Goal: Task Accomplishment & Management: Use online tool/utility

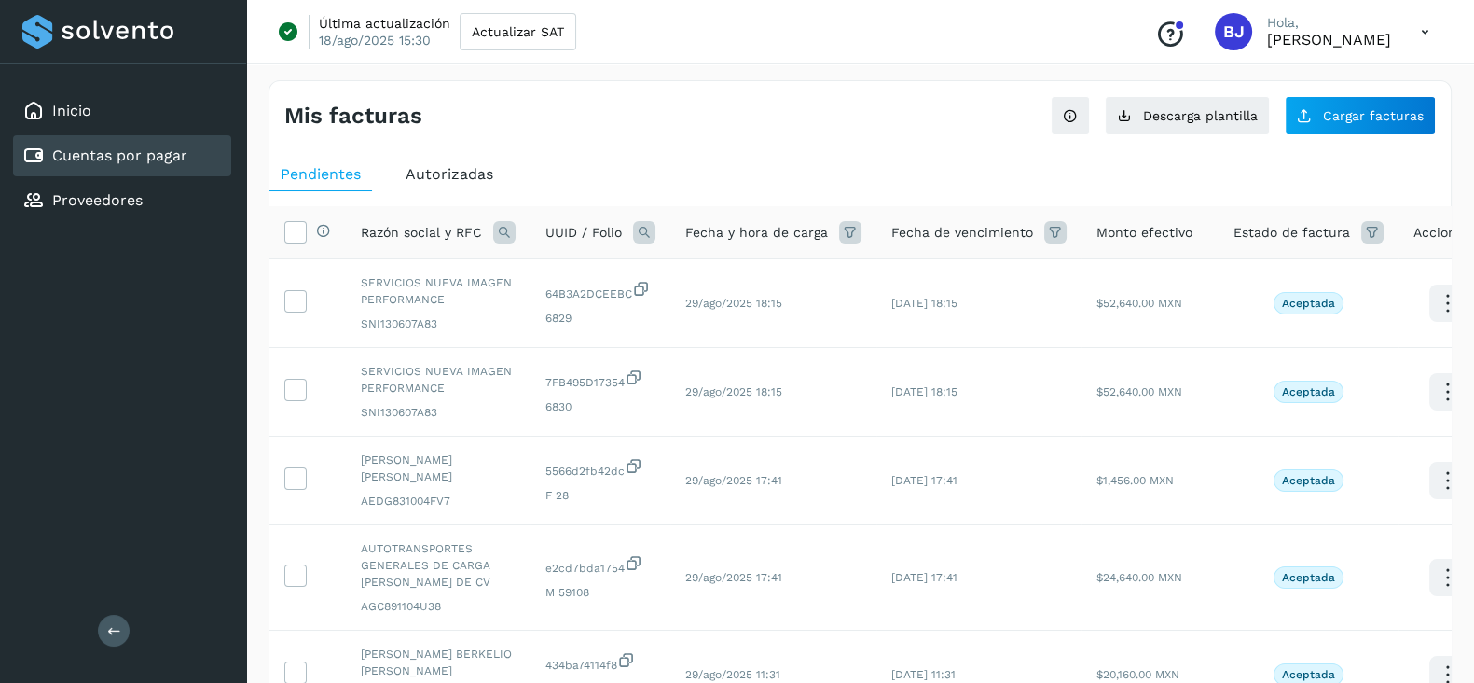
click at [145, 155] on link "Cuentas por pagar" at bounding box center [119, 155] width 135 height 18
click at [141, 156] on link "Cuentas por pagar" at bounding box center [119, 155] width 135 height 18
click at [1169, 122] on span "Descarga plantilla" at bounding box center [1200, 115] width 115 height 13
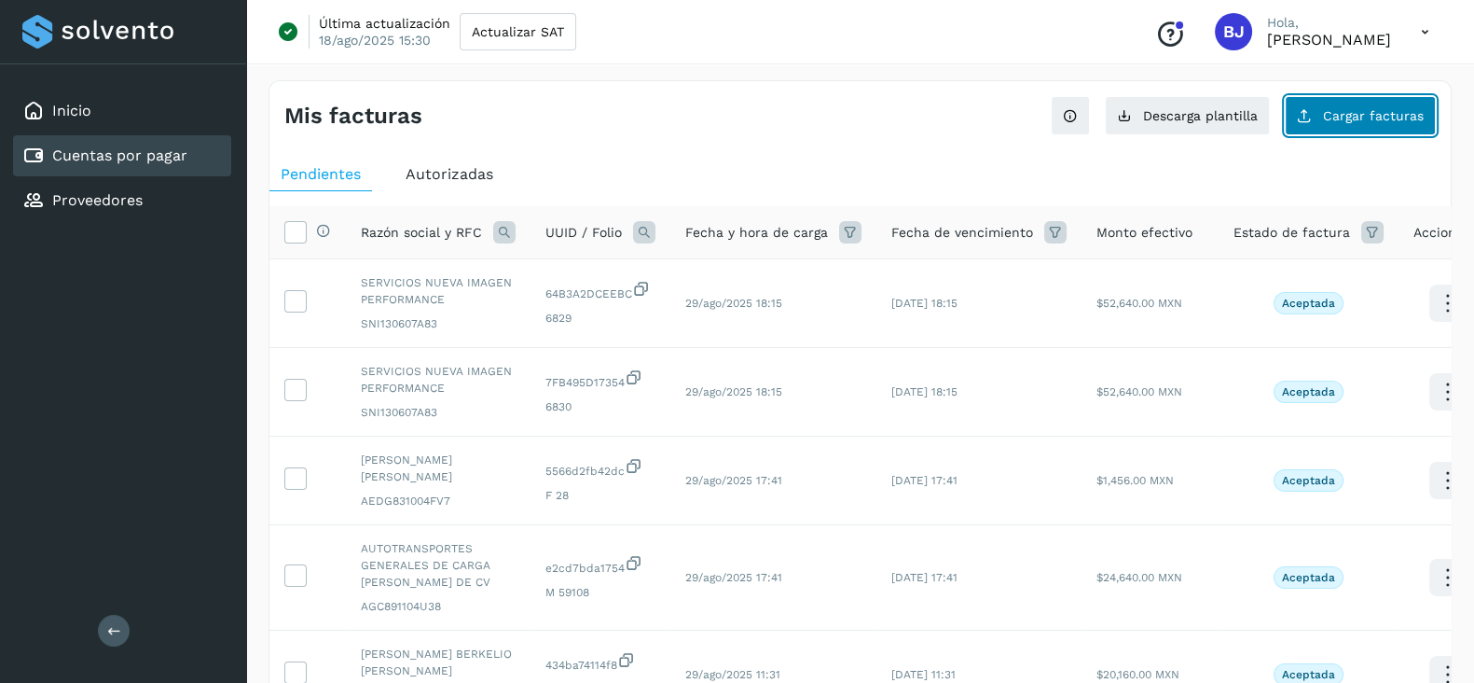
click at [1360, 123] on button "Cargar facturas" at bounding box center [1360, 115] width 151 height 39
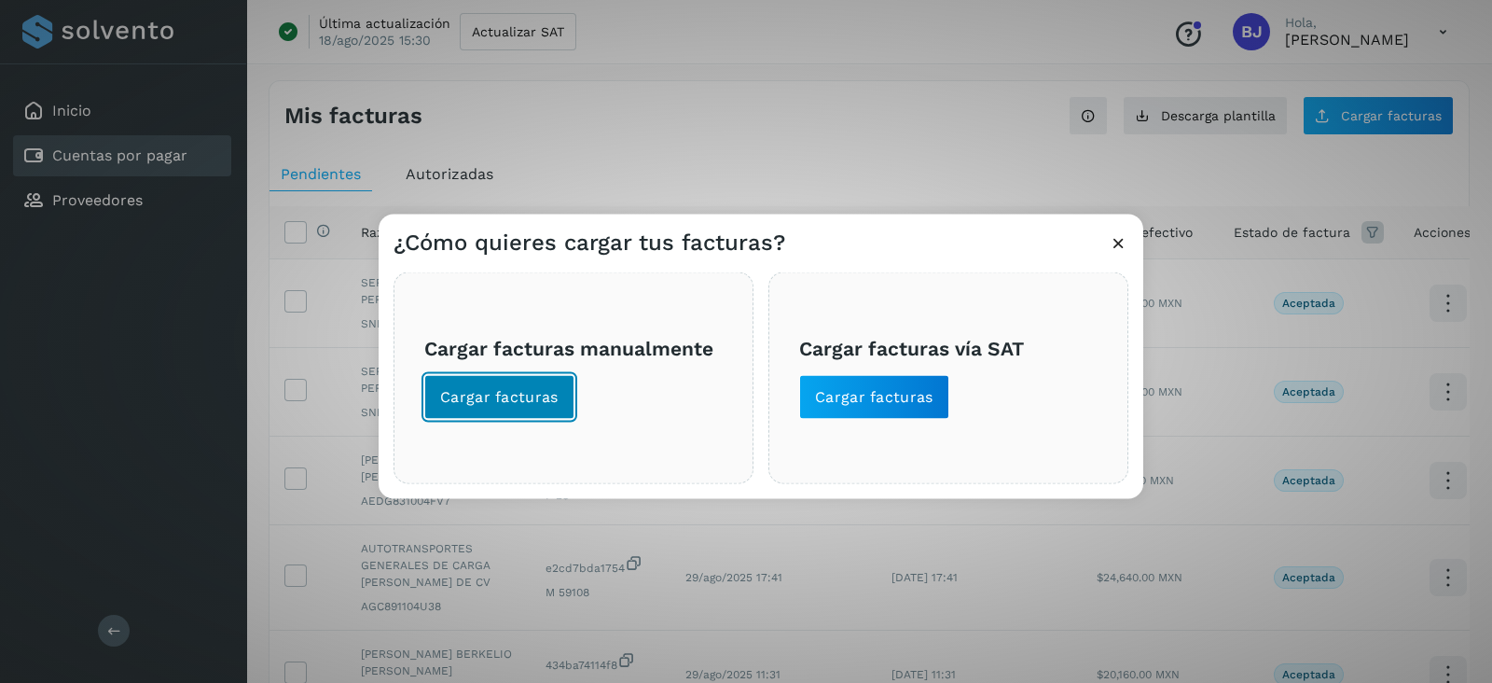
click at [513, 390] on span "Cargar facturas" at bounding box center [499, 397] width 118 height 21
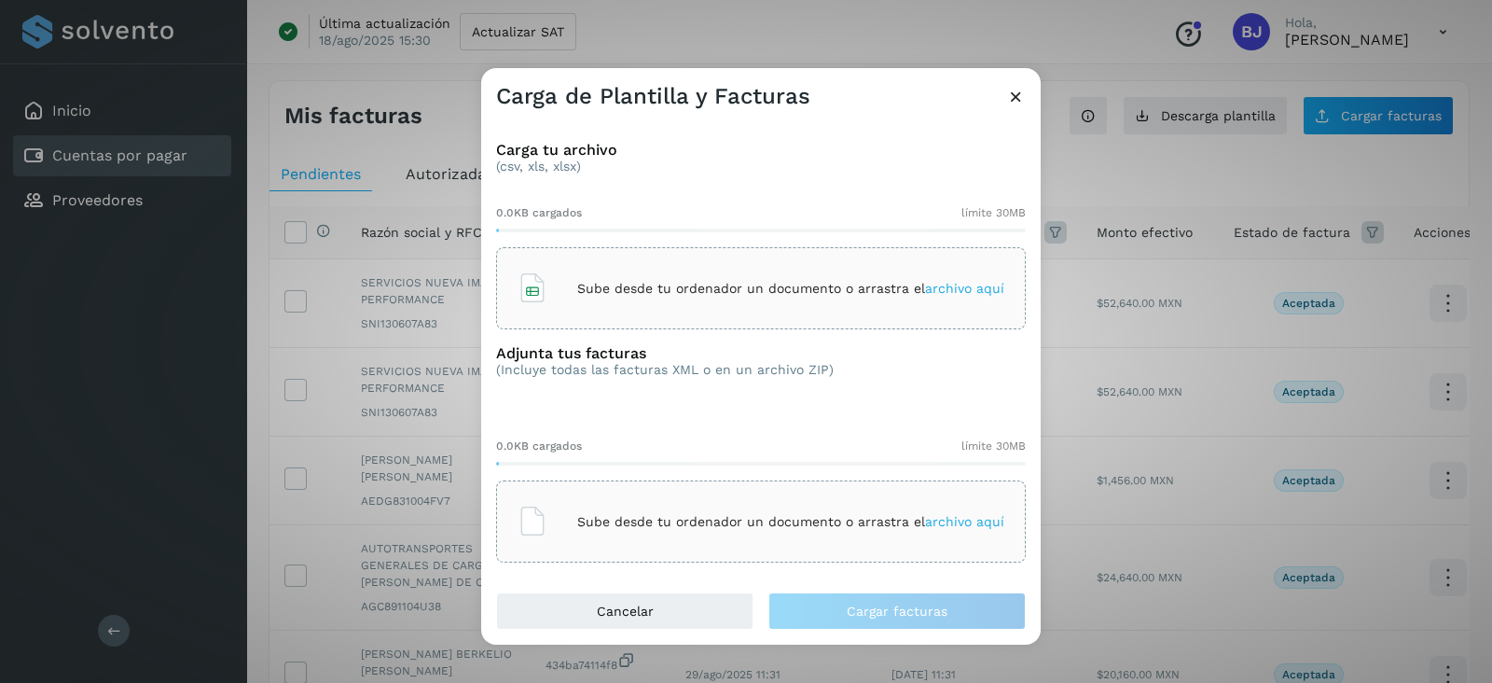
click at [611, 303] on div "Sube desde tu ordenador un documento o arrastra el archivo aquí" at bounding box center [761, 288] width 487 height 50
click at [540, 529] on icon at bounding box center [533, 521] width 30 height 30
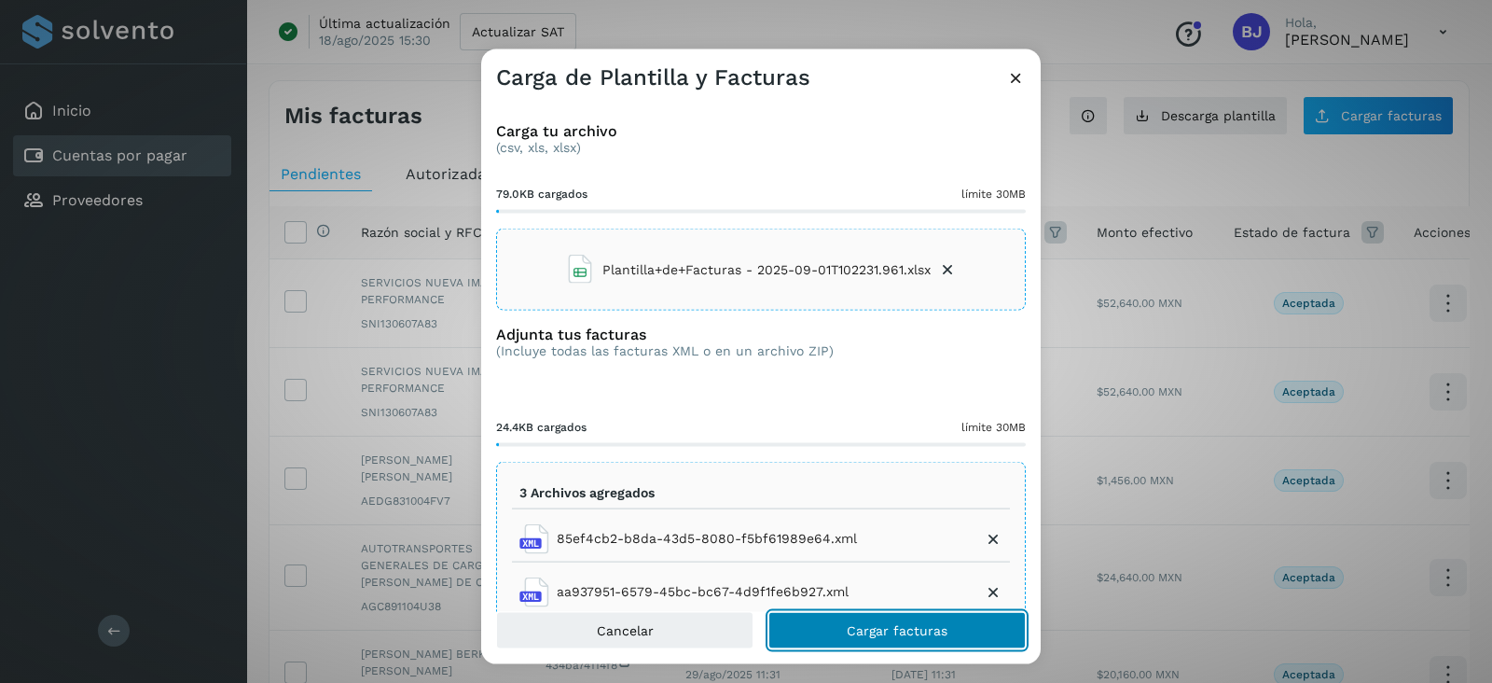
click at [884, 626] on span "Cargar facturas" at bounding box center [897, 629] width 101 height 13
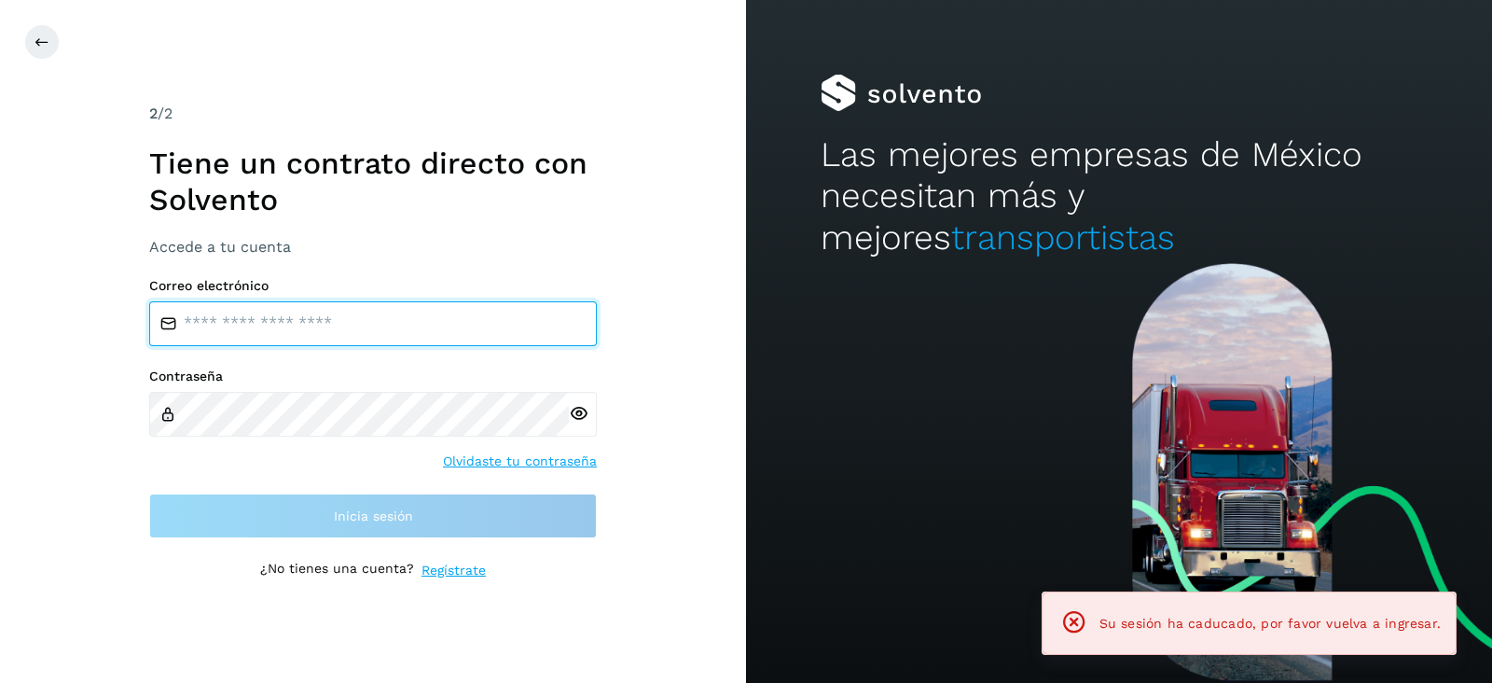
type input "**********"
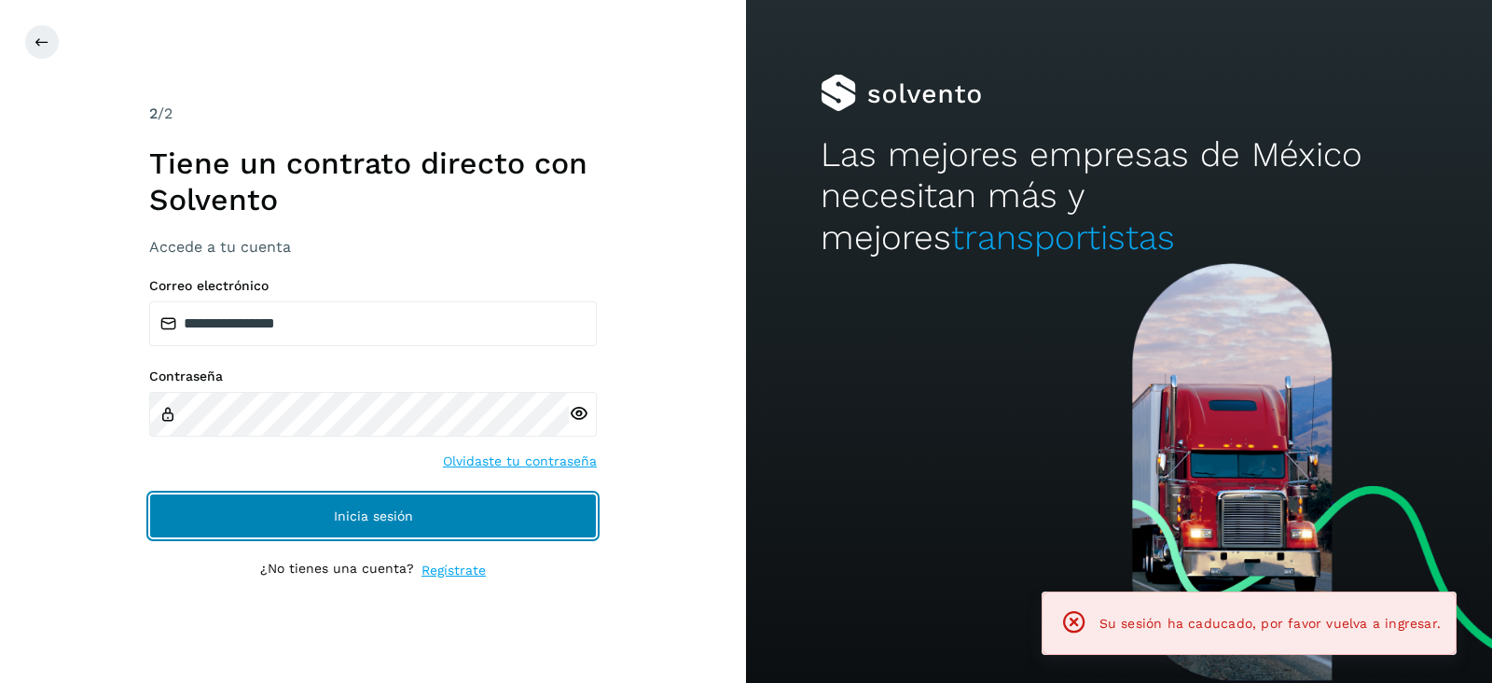
click at [497, 509] on button "Inicia sesión" at bounding box center [373, 515] width 448 height 45
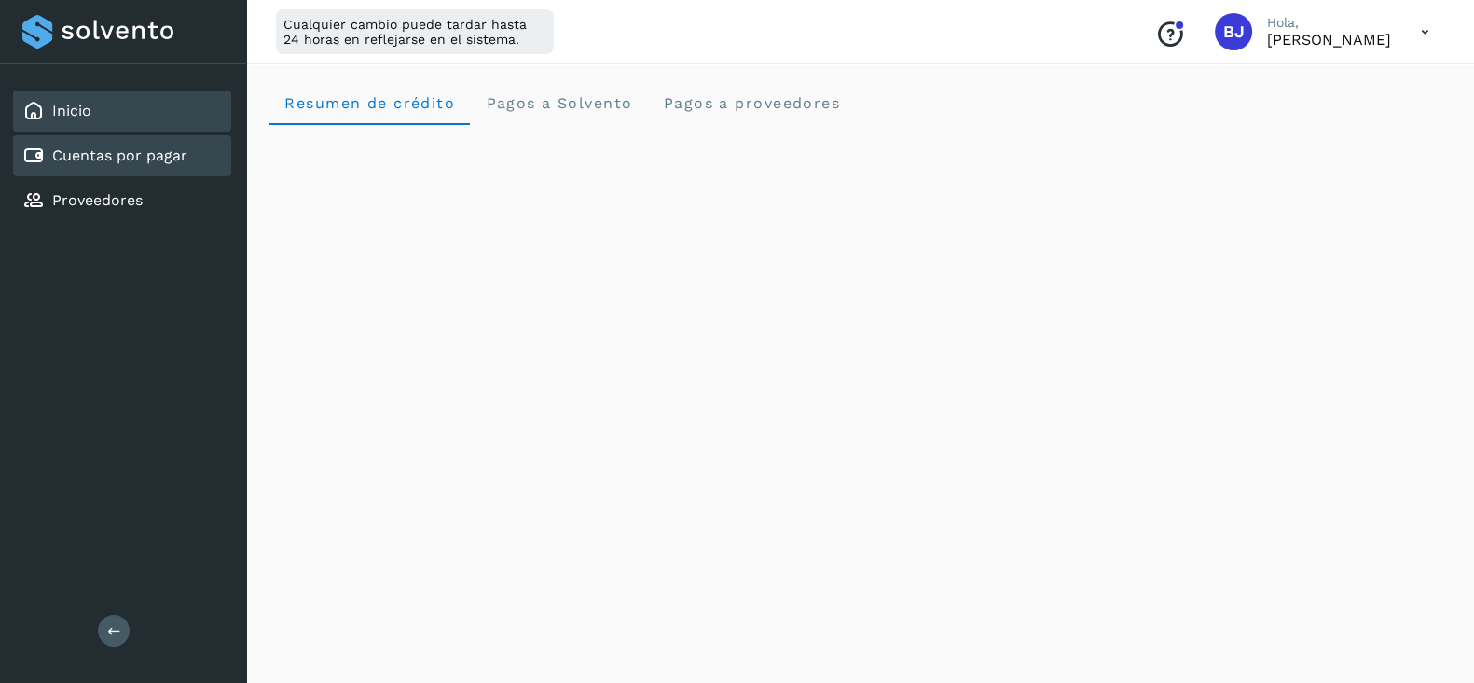
click at [136, 159] on link "Cuentas por pagar" at bounding box center [119, 155] width 135 height 18
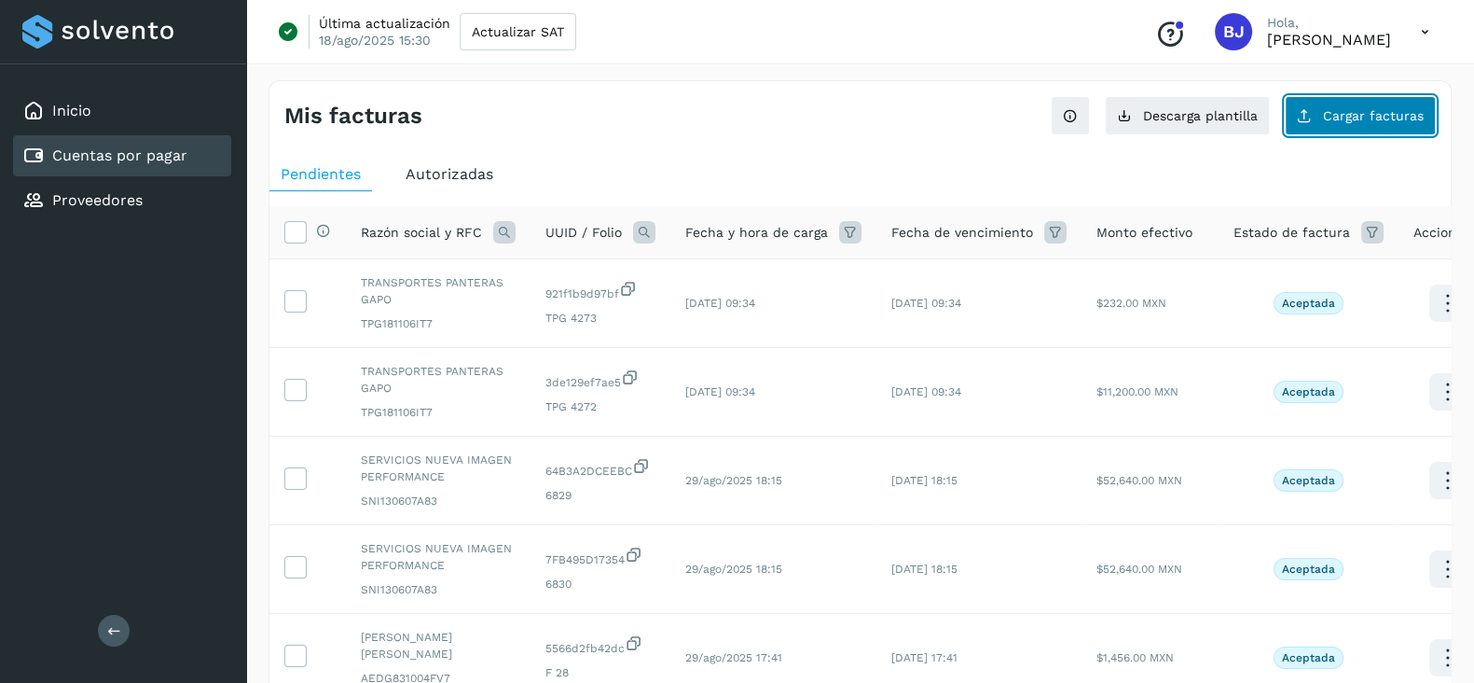
click at [1392, 121] on span "Cargar facturas" at bounding box center [1373, 115] width 101 height 13
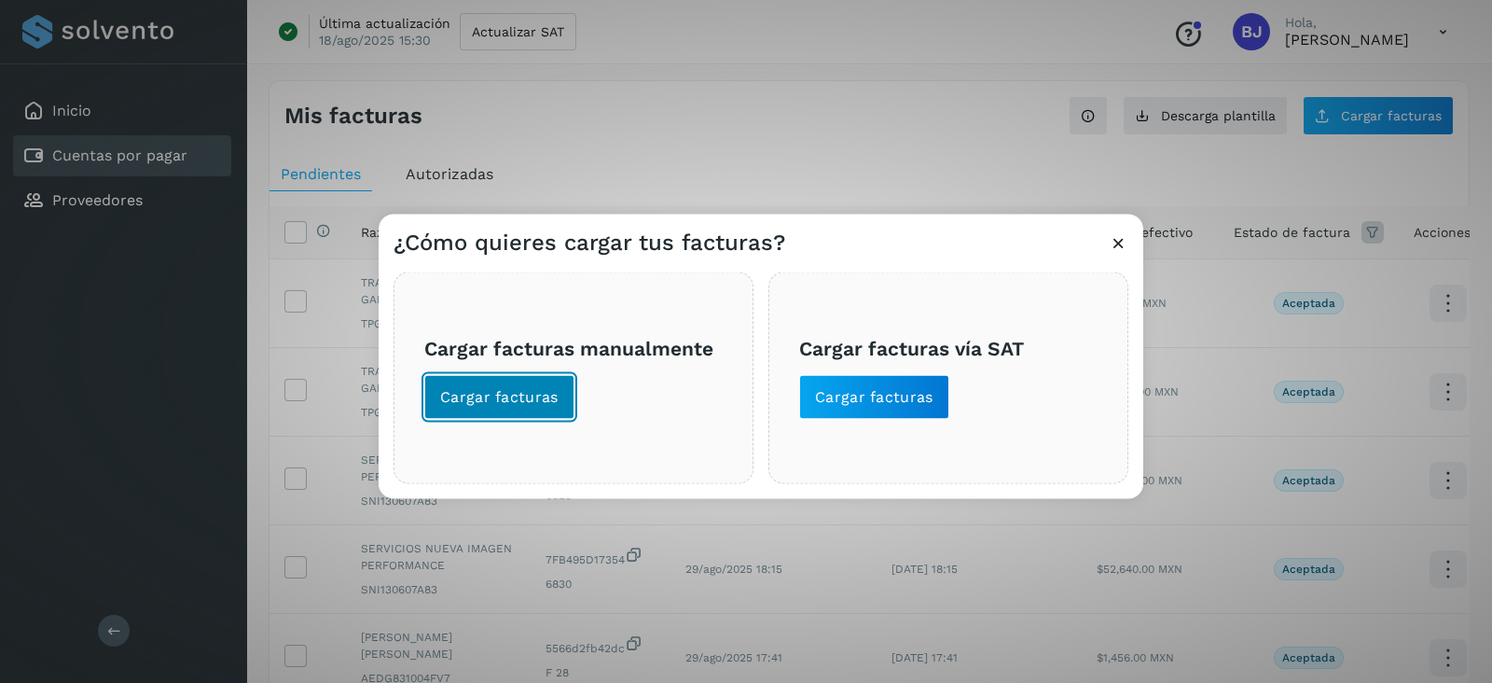
click at [477, 400] on span "Cargar facturas" at bounding box center [499, 397] width 118 height 21
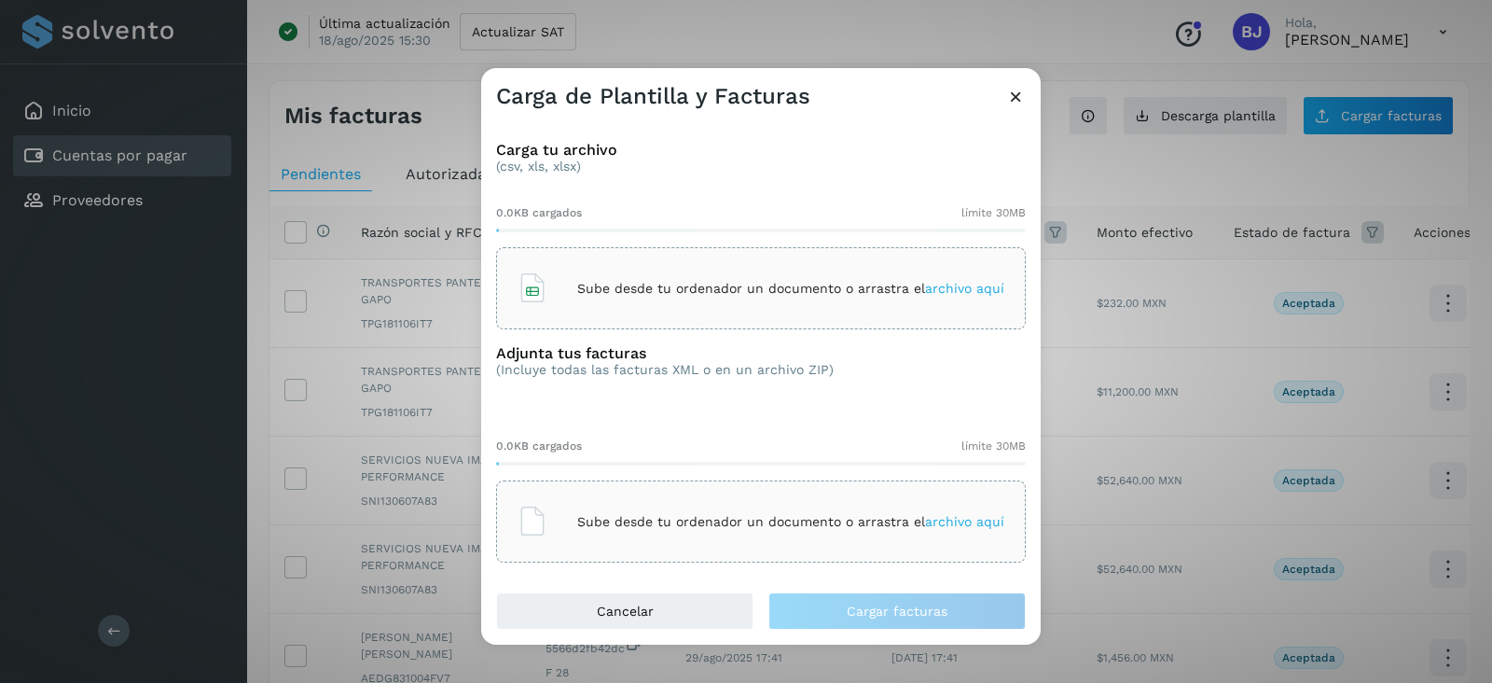
click at [524, 296] on icon at bounding box center [533, 288] width 30 height 30
click at [527, 506] on icon at bounding box center [533, 521] width 30 height 30
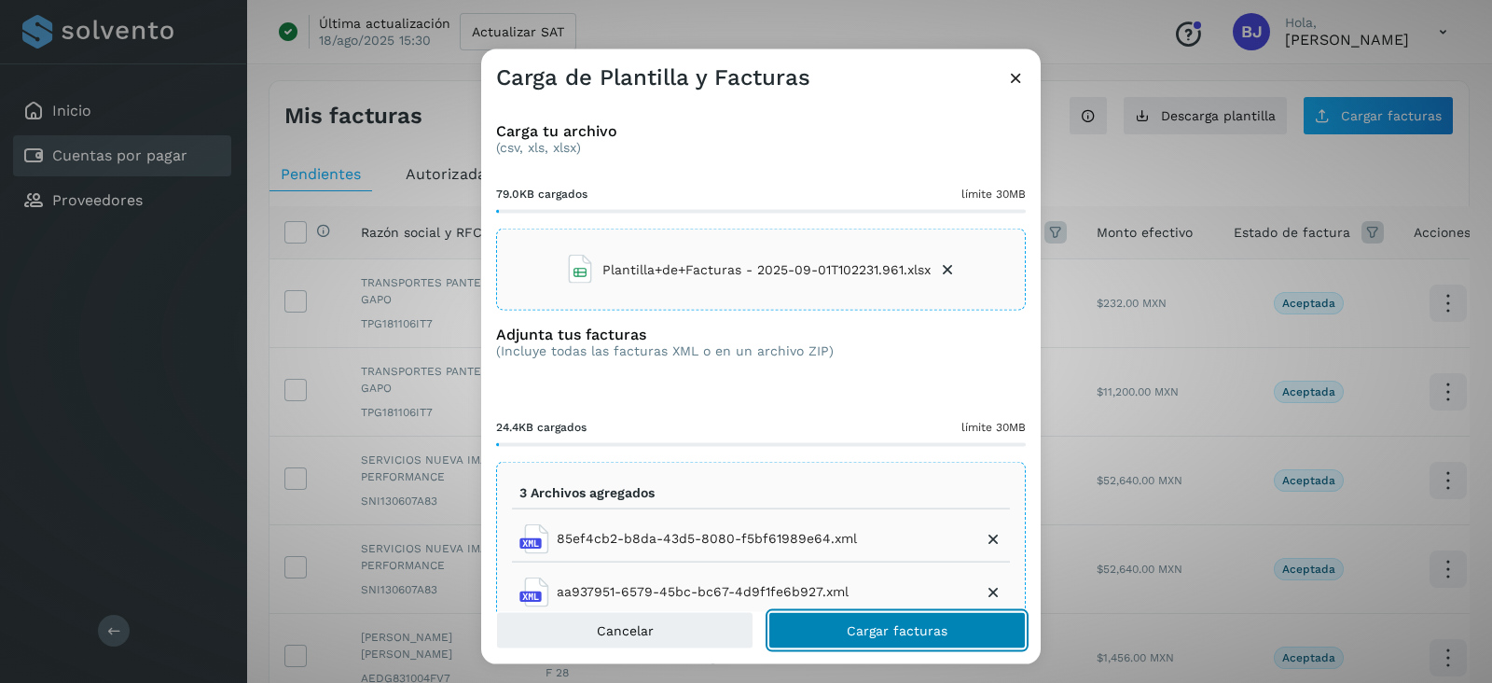
click at [905, 623] on span "Cargar facturas" at bounding box center [897, 629] width 101 height 13
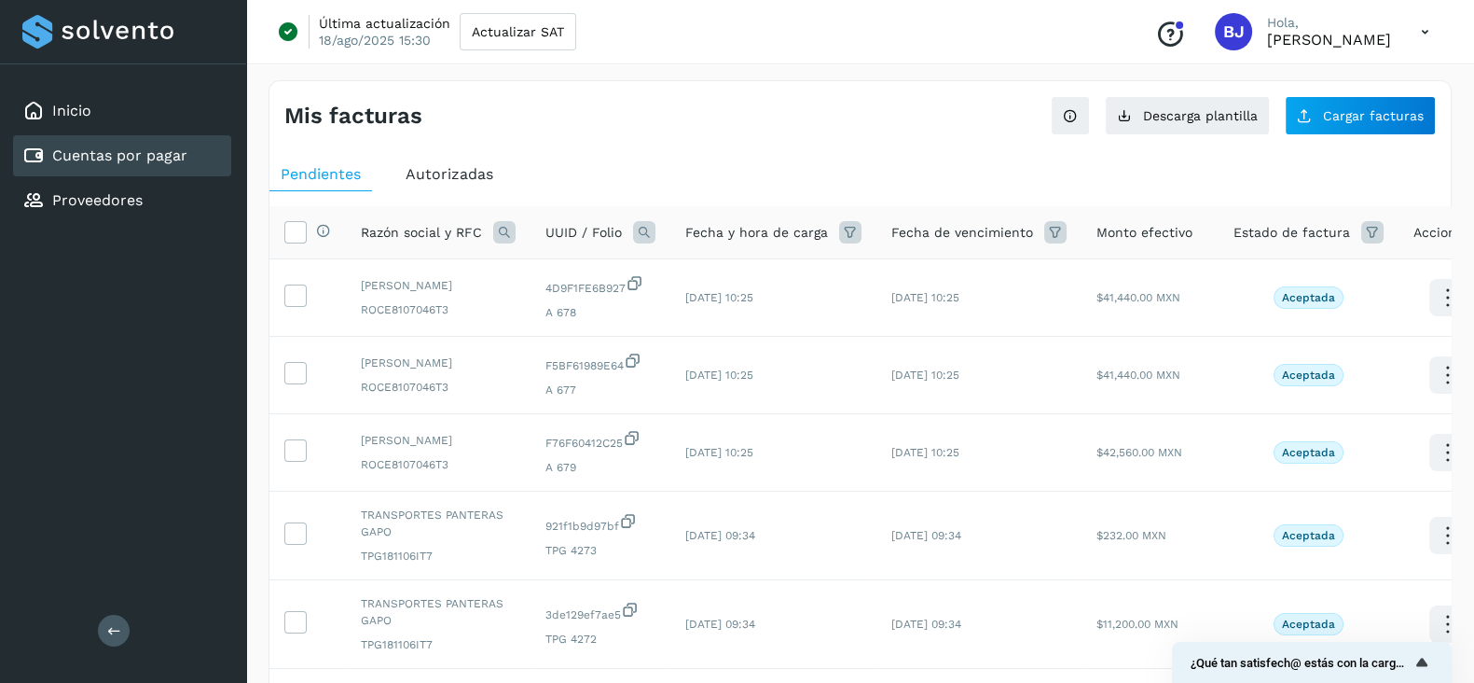
click at [650, 166] on ul "Pendientes Autorizadas" at bounding box center [861, 175] width 1182 height 34
